Goal: Use online tool/utility: Utilize a website feature to perform a specific function

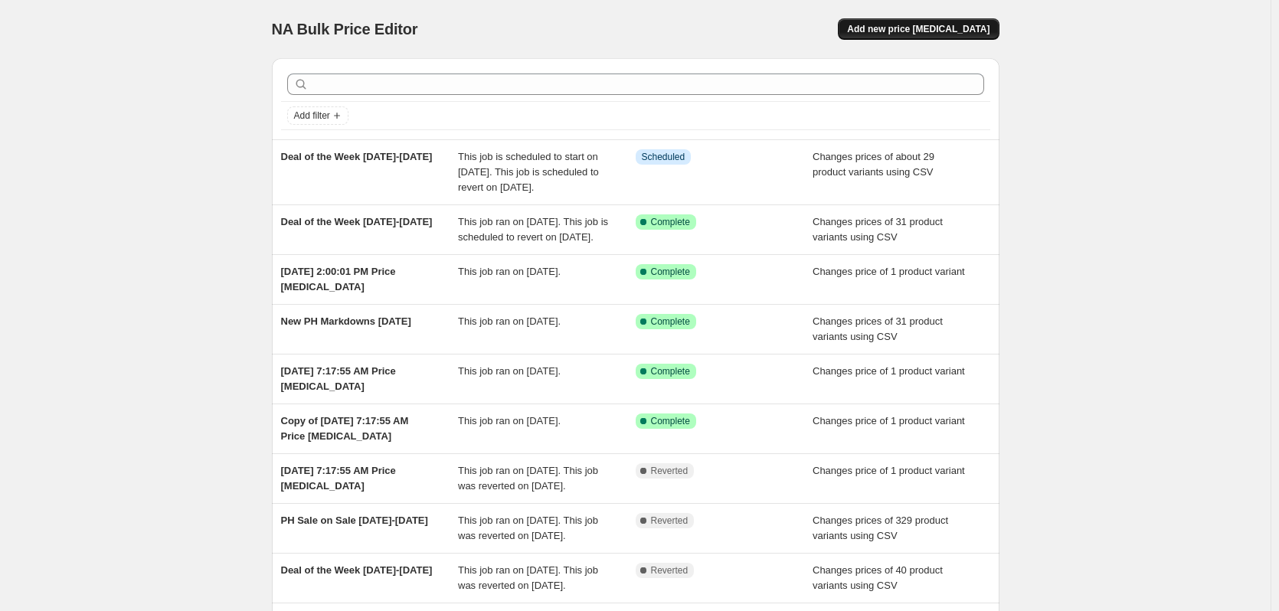
click at [937, 32] on span "Add new price [MEDICAL_DATA]" at bounding box center [918, 29] width 142 height 12
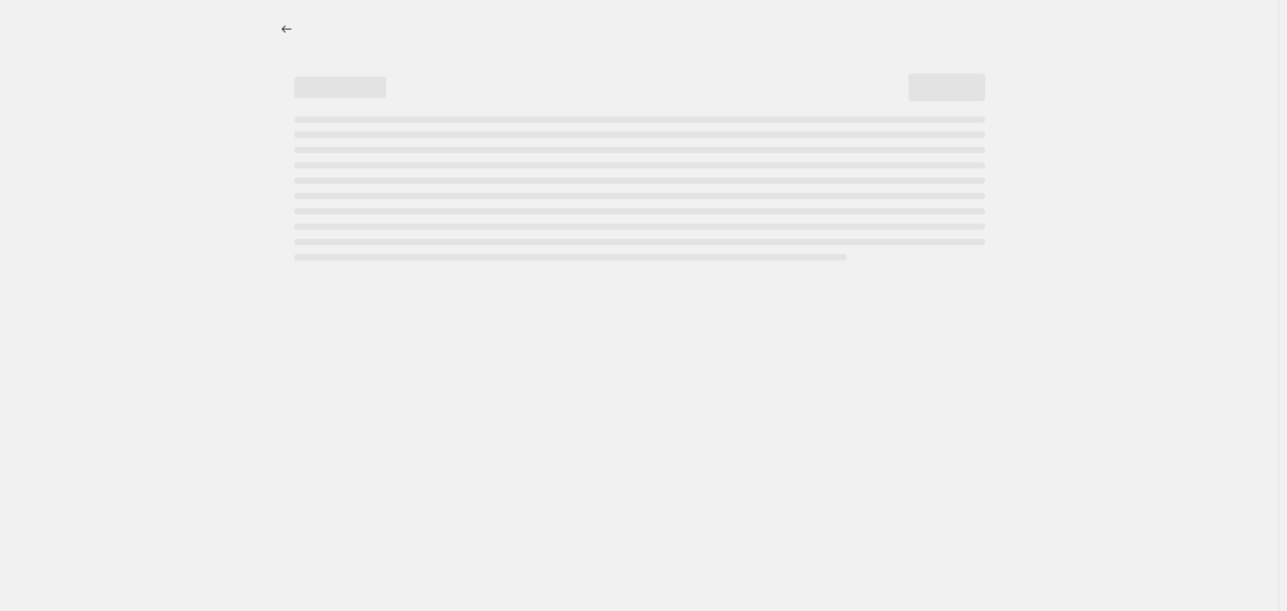
select select "percentage"
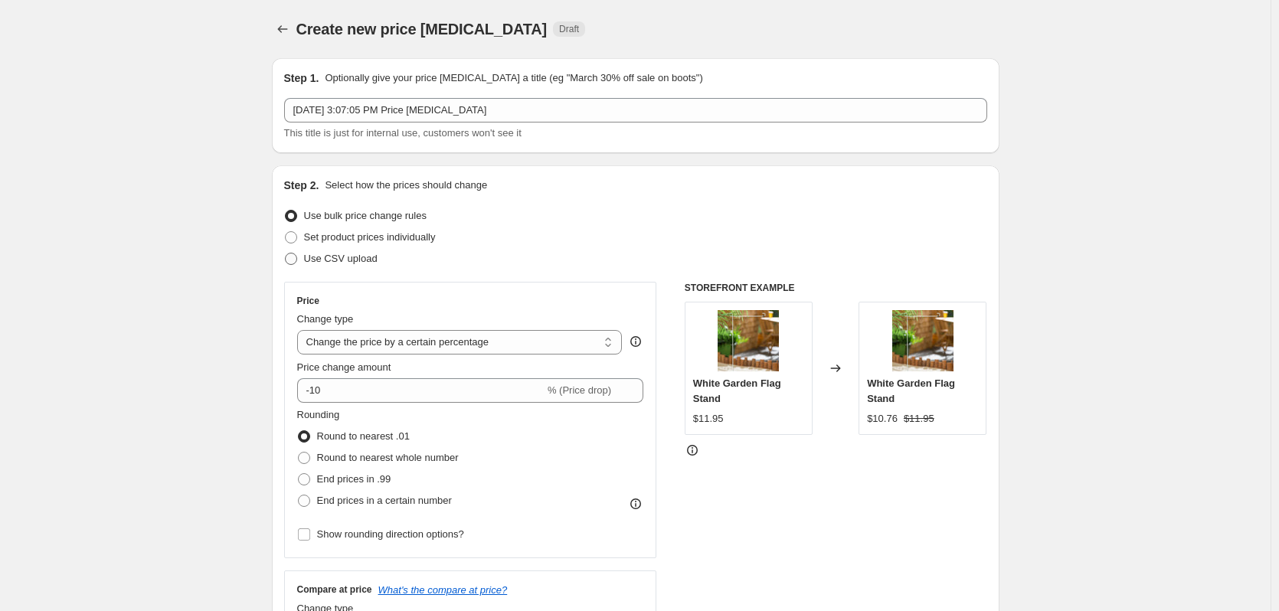
click at [297, 257] on span at bounding box center [291, 259] width 12 height 12
click at [286, 254] on input "Use CSV upload" at bounding box center [285, 253] width 1 height 1
radio input "true"
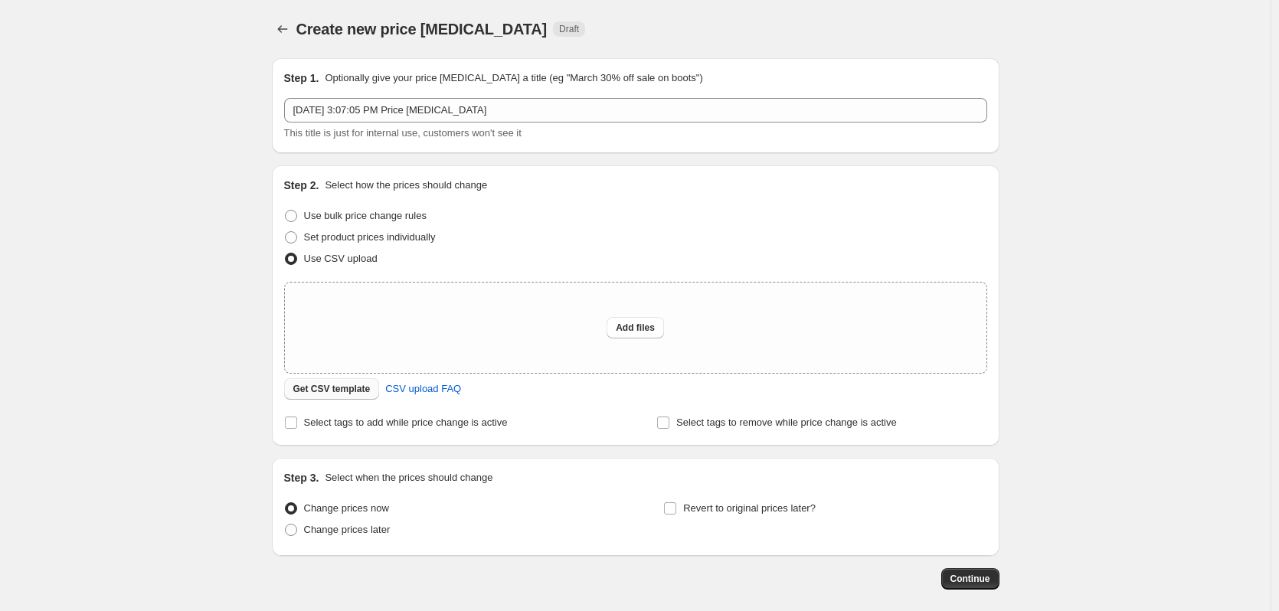
click at [346, 393] on span "Get CSV template" at bounding box center [331, 389] width 77 height 12
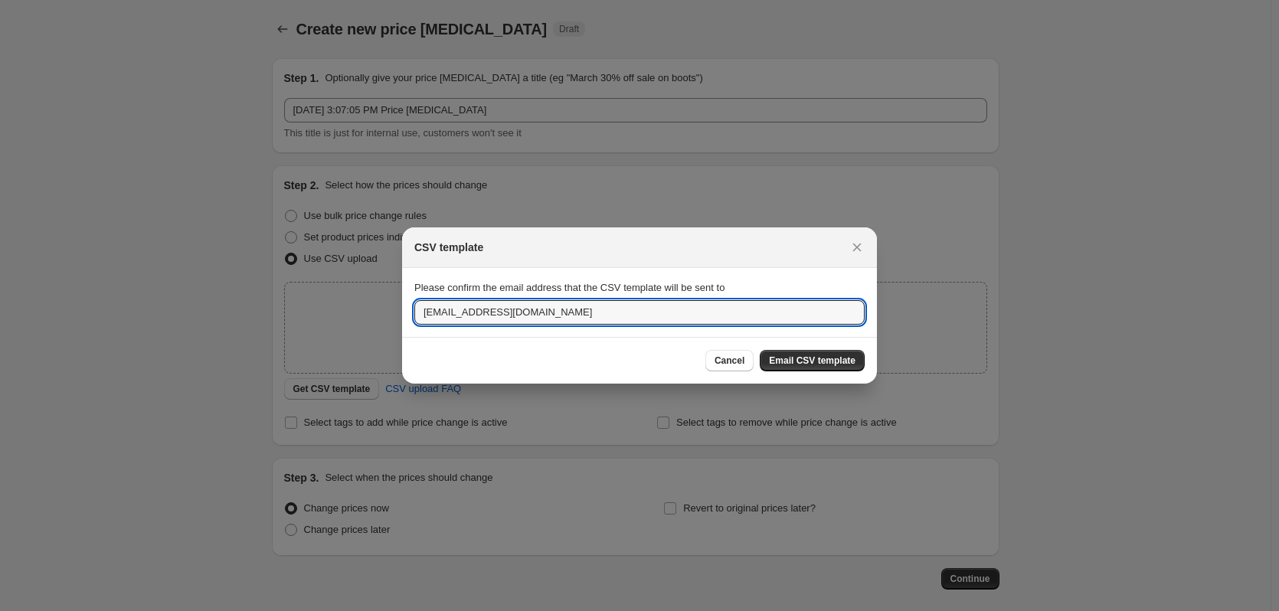
drag, startPoint x: 584, startPoint y: 315, endPoint x: 332, endPoint y: 311, distance: 252.0
type input "[EMAIL_ADDRESS][DOMAIN_NAME]"
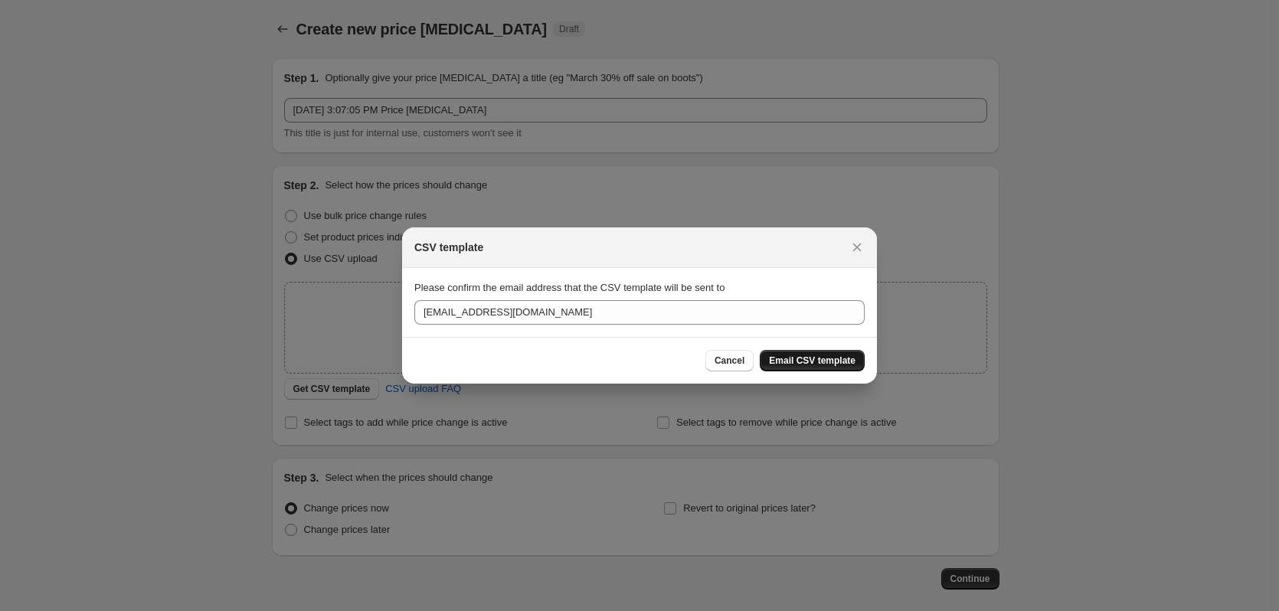
click at [800, 357] on span "Email CSV template" at bounding box center [812, 361] width 87 height 12
